Goal: Transaction & Acquisition: Purchase product/service

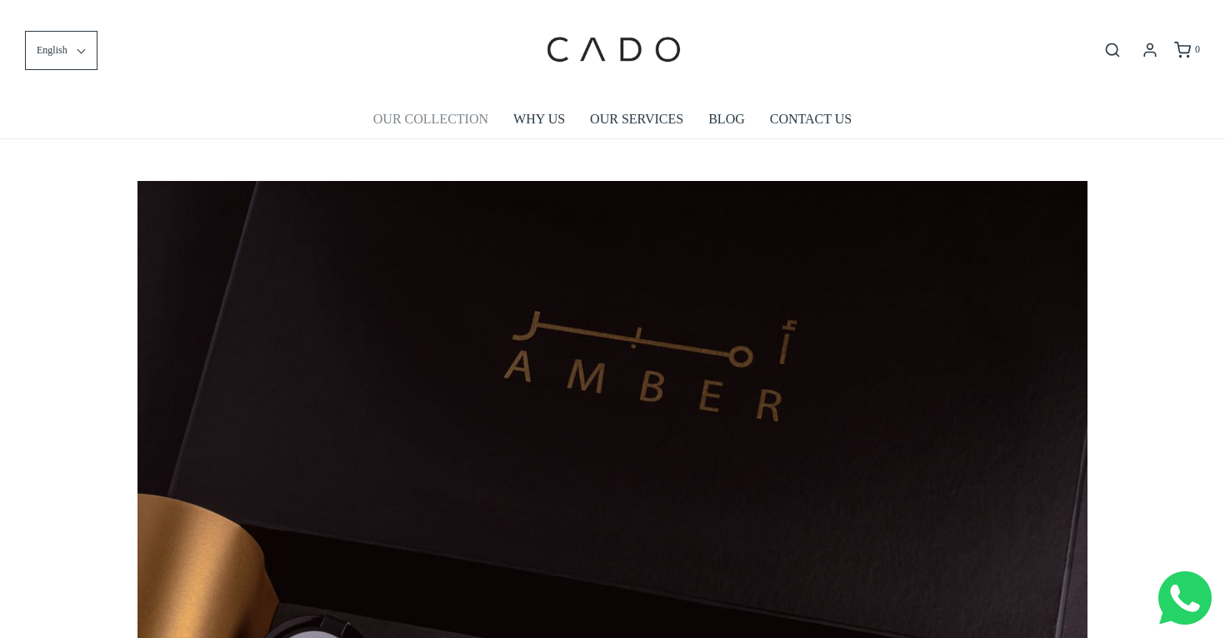
click at [462, 118] on link "OUR COLLECTION" at bounding box center [430, 119] width 115 height 38
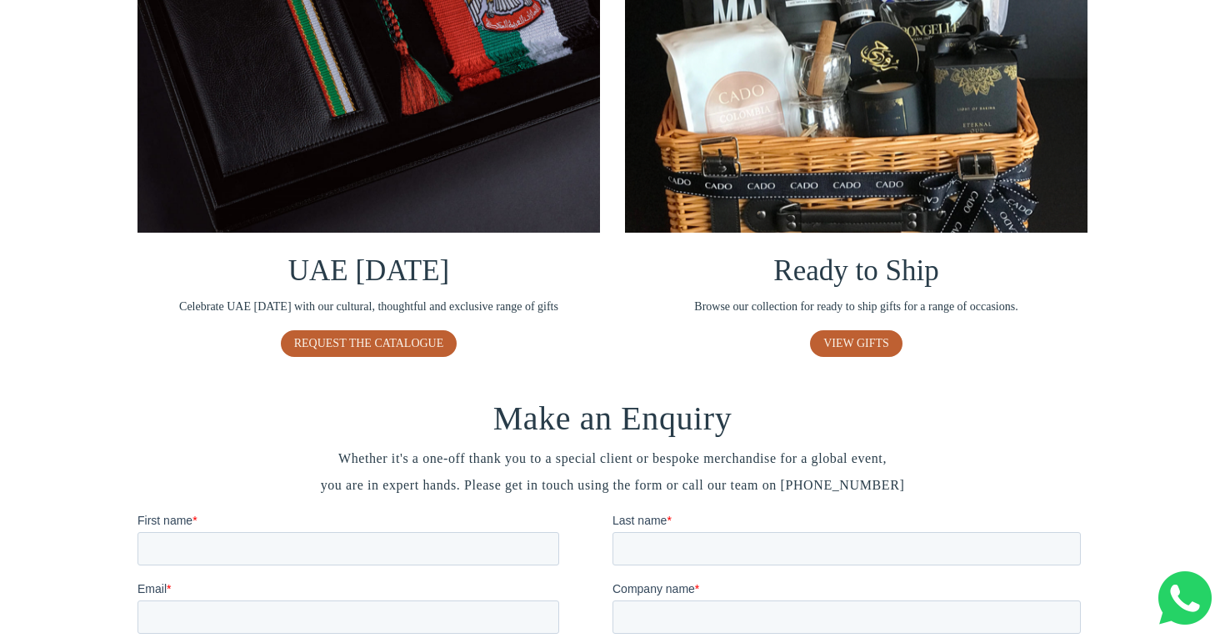
scroll to position [1036, 0]
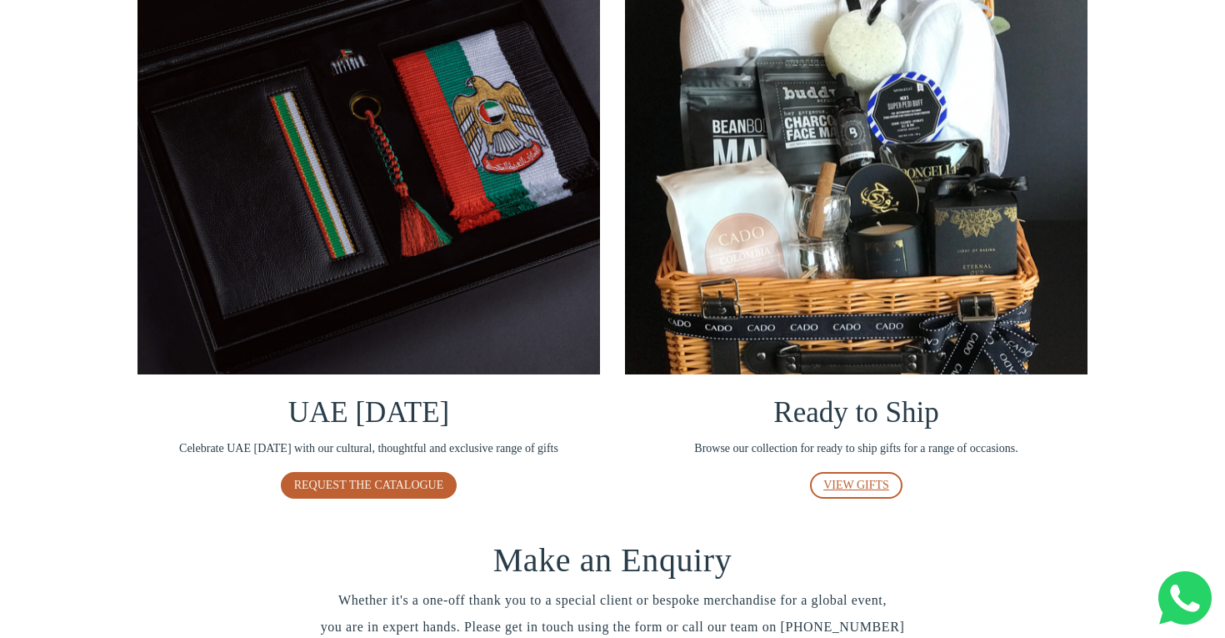
click at [869, 491] on span "VIEW GIFTS" at bounding box center [856, 484] width 66 height 13
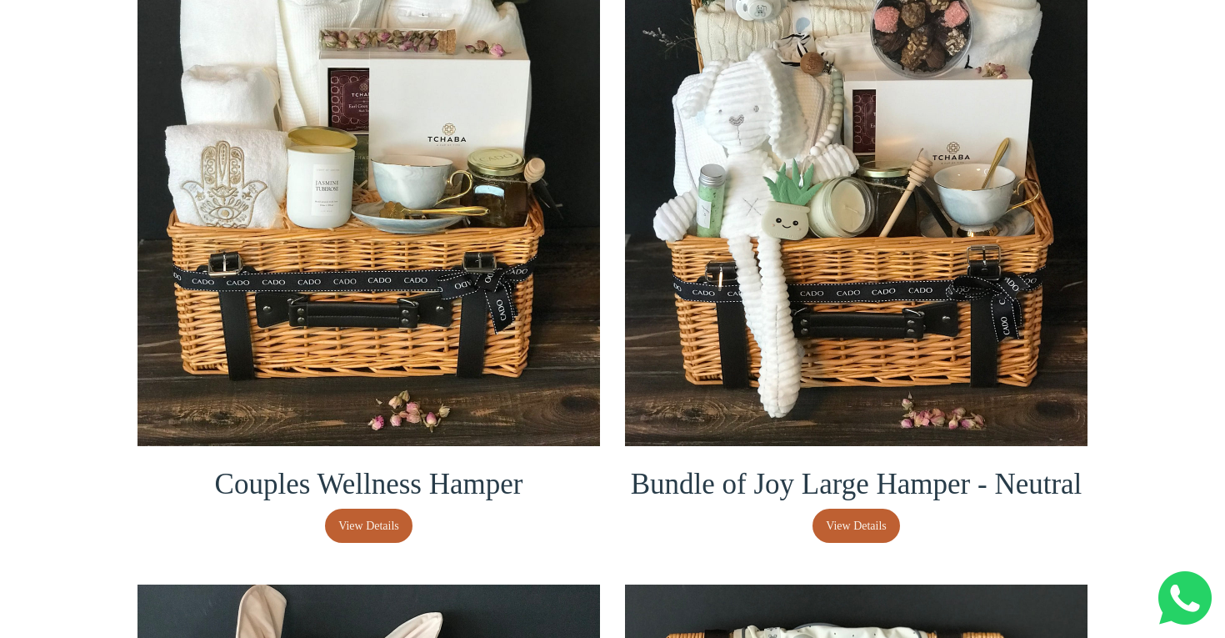
scroll to position [452, 0]
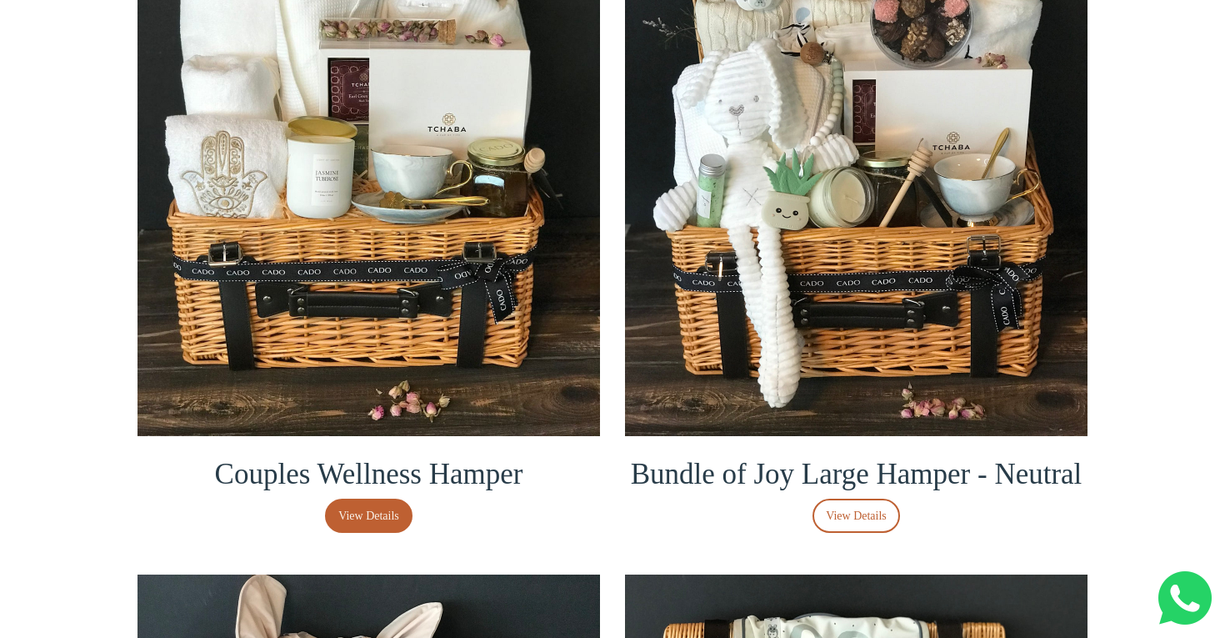
click at [851, 533] on link "View Details" at bounding box center [857, 515] width 88 height 34
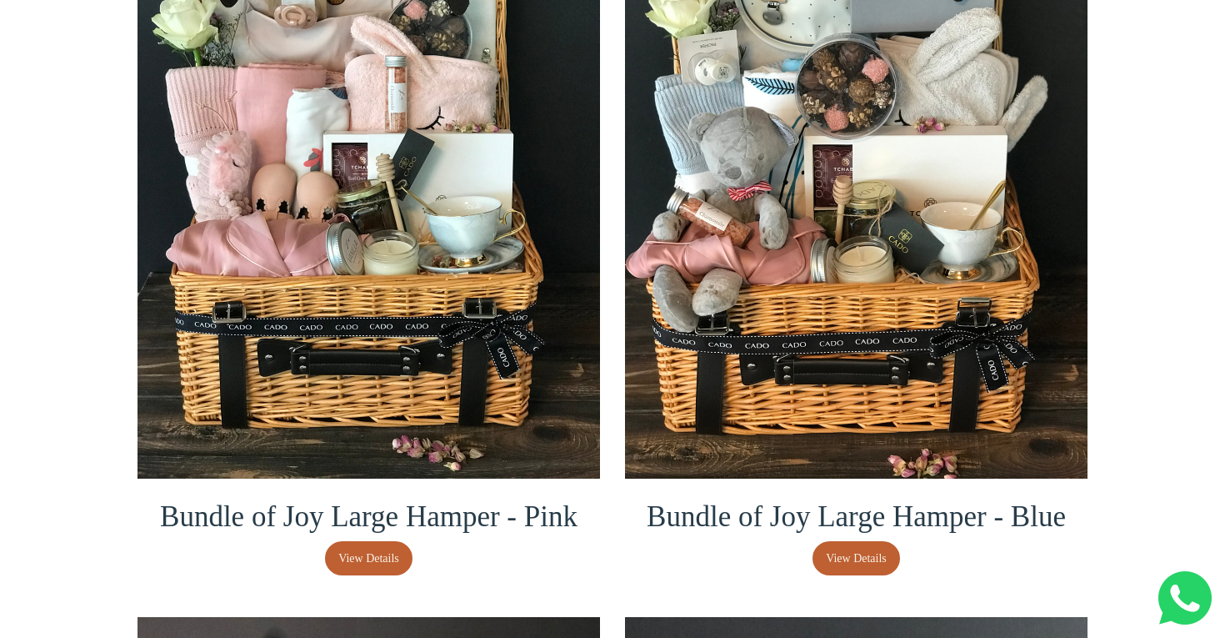
scroll to position [1173, 0]
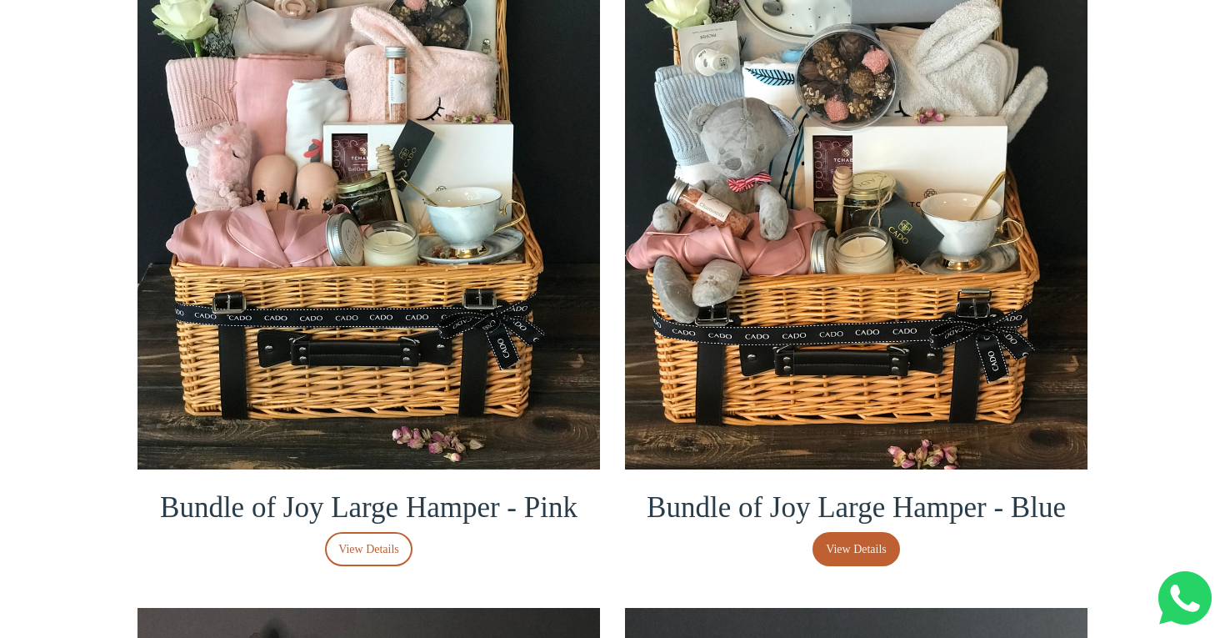
click at [368, 558] on span "View Details" at bounding box center [368, 549] width 61 height 18
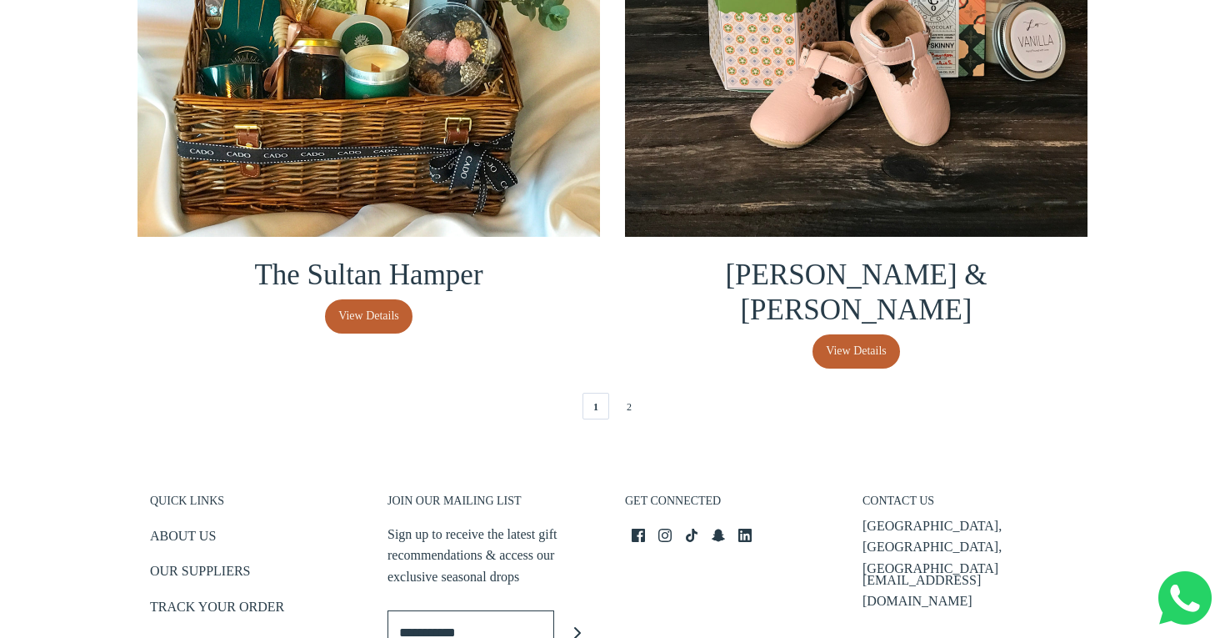
scroll to position [3521, 0]
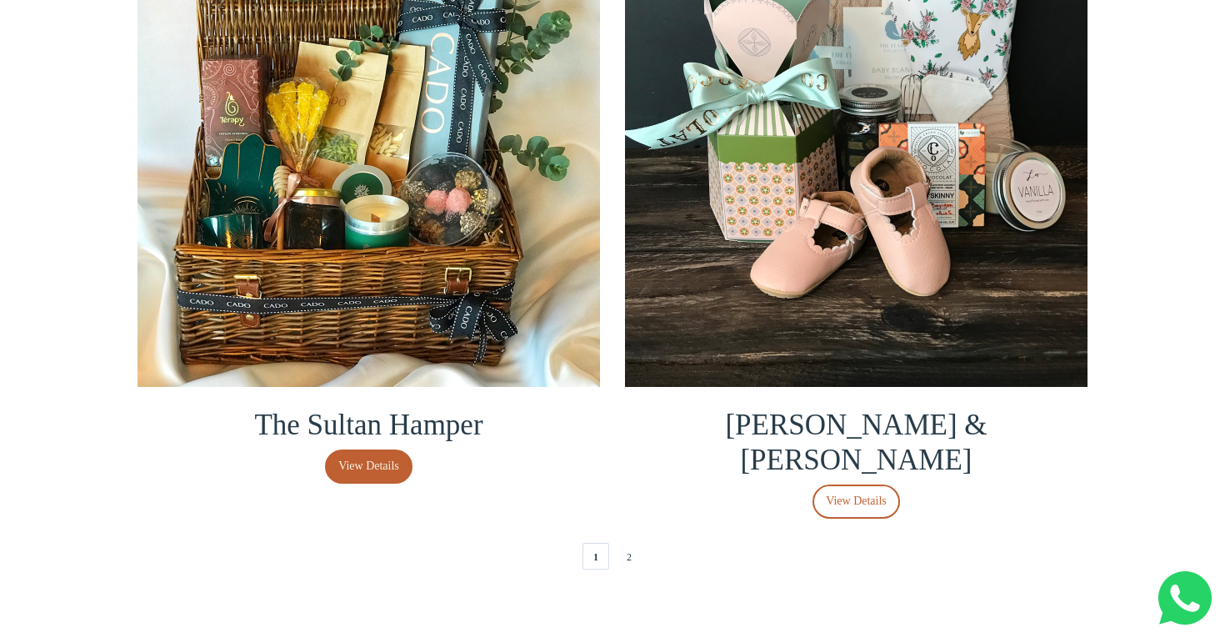
click at [867, 503] on span "View Details" at bounding box center [856, 501] width 61 height 18
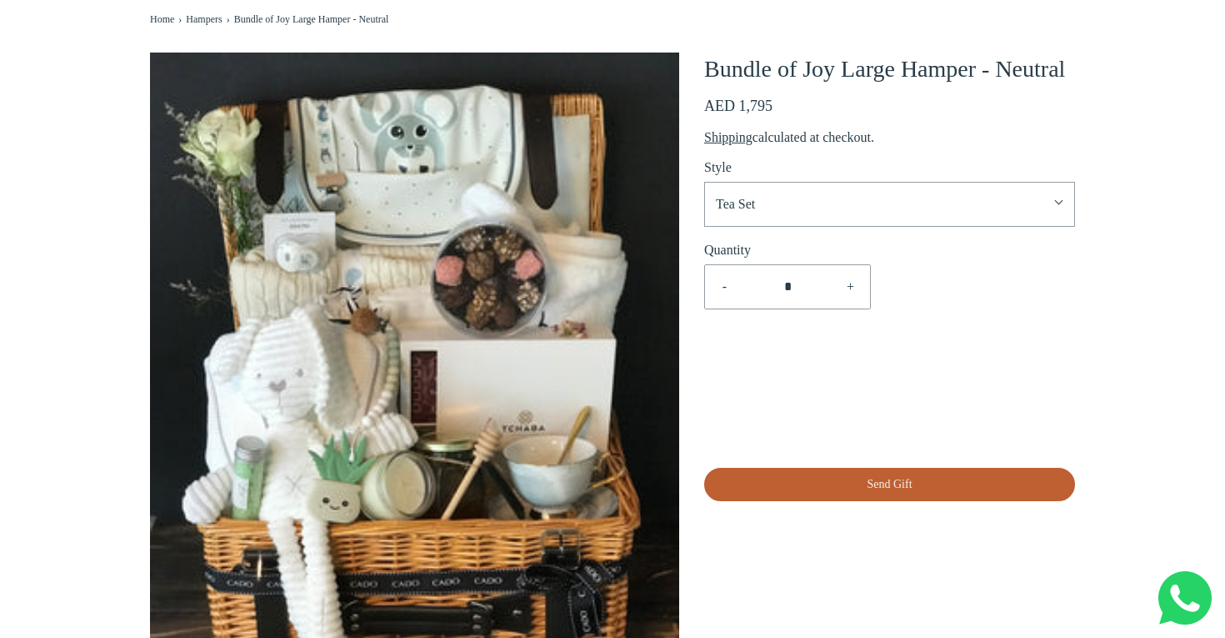
scroll to position [178, 0]
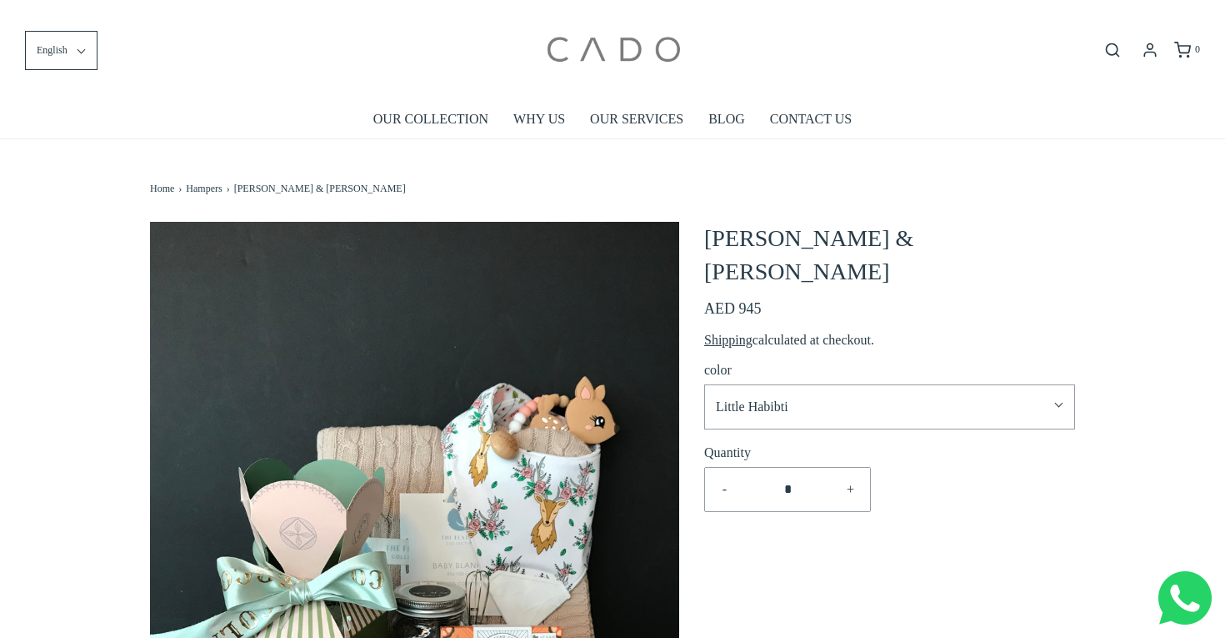
click at [593, 34] on img at bounding box center [613, 50] width 142 height 75
